Goal: Entertainment & Leisure: Consume media (video, audio)

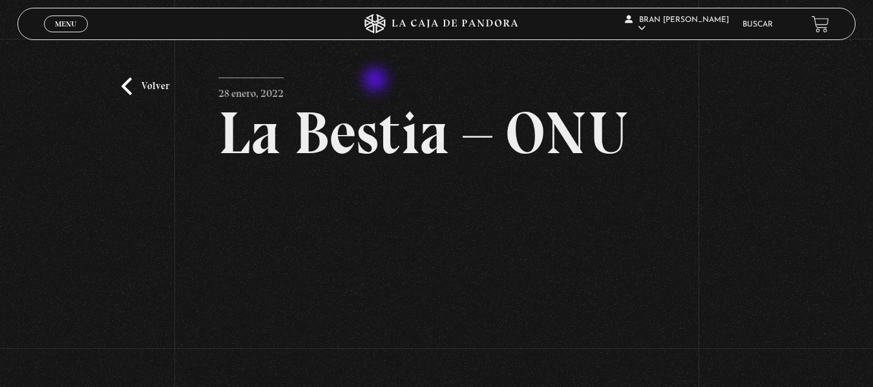
scroll to position [93, 0]
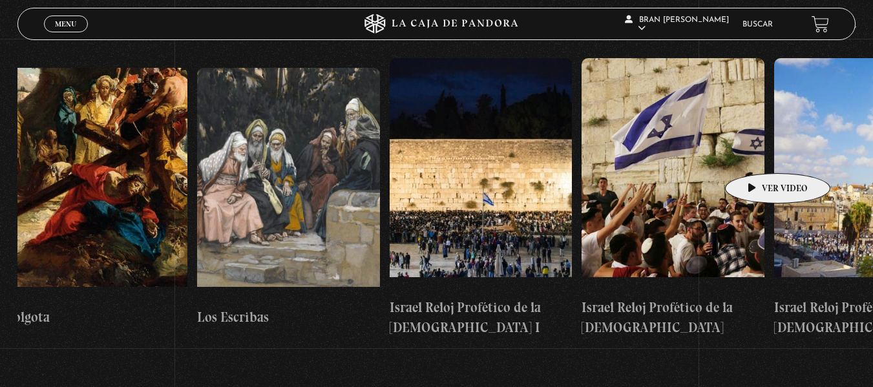
scroll to position [0, 21435]
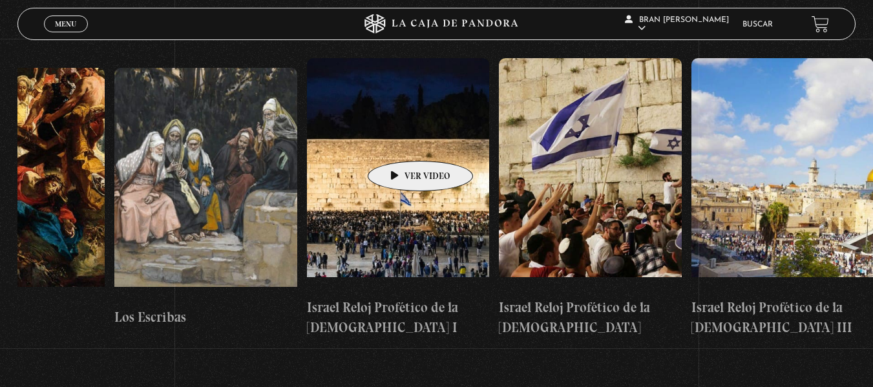
click at [400, 141] on figure at bounding box center [398, 174] width 183 height 233
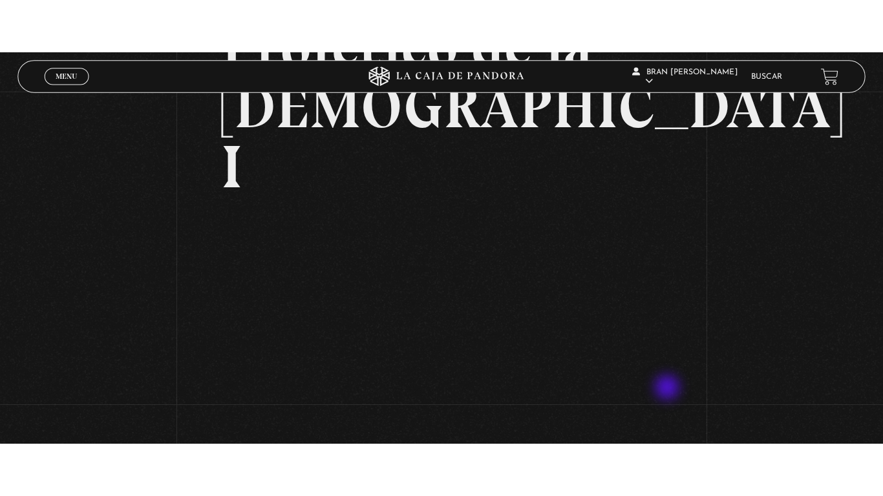
scroll to position [213, 0]
